Goal: Check status: Check status

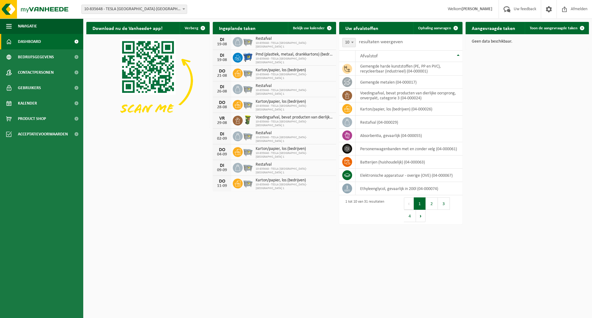
click at [31, 39] on span "Dashboard" at bounding box center [29, 41] width 23 height 15
click at [26, 99] on span "Kalender" at bounding box center [27, 103] width 19 height 15
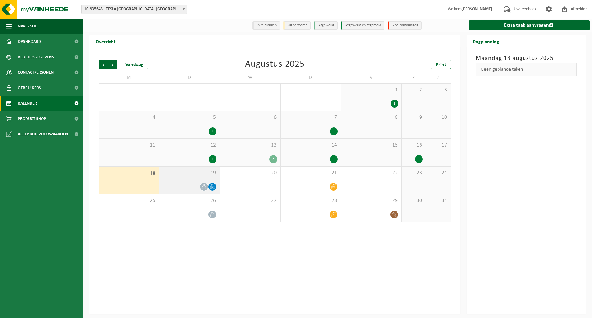
click at [211, 177] on div "19" at bounding box center [189, 180] width 60 height 27
